Goal: Ask a question

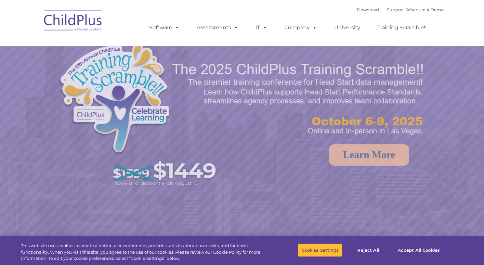
select select "MEDIUM"
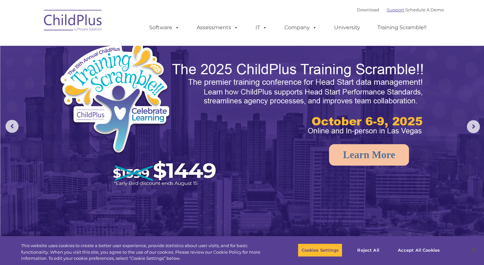
click at [388, 8] on link "Support" at bounding box center [395, 9] width 17 height 5
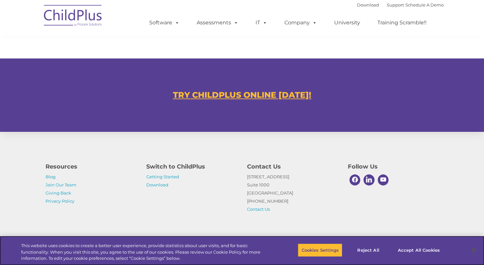
scroll to position [375, 0]
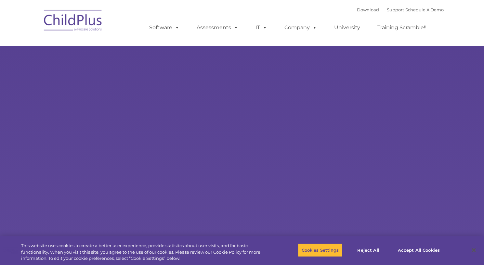
select select "MEDIUM"
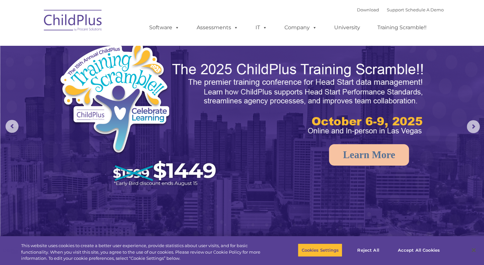
click at [387, 7] on div "Download Support | Schedule A Demo " at bounding box center [400, 10] width 87 height 10
click at [387, 8] on link "Support" at bounding box center [395, 9] width 17 height 5
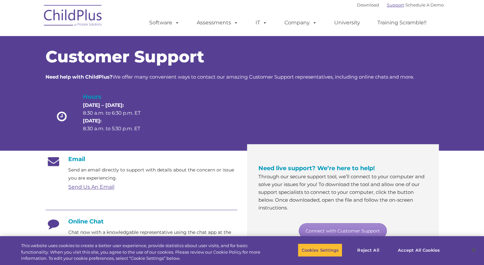
click at [389, 5] on link "Support" at bounding box center [395, 4] width 17 height 5
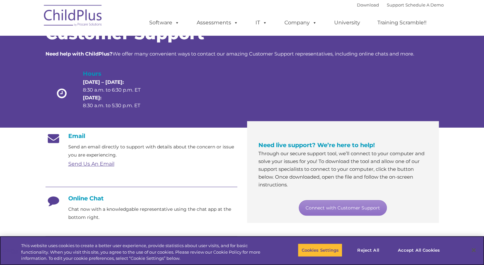
scroll to position [28, 0]
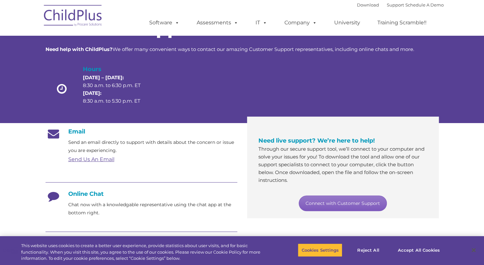
click at [365, 203] on link "Connect with Customer Support" at bounding box center [343, 204] width 88 height 16
